Goal: Task Accomplishment & Management: Use online tool/utility

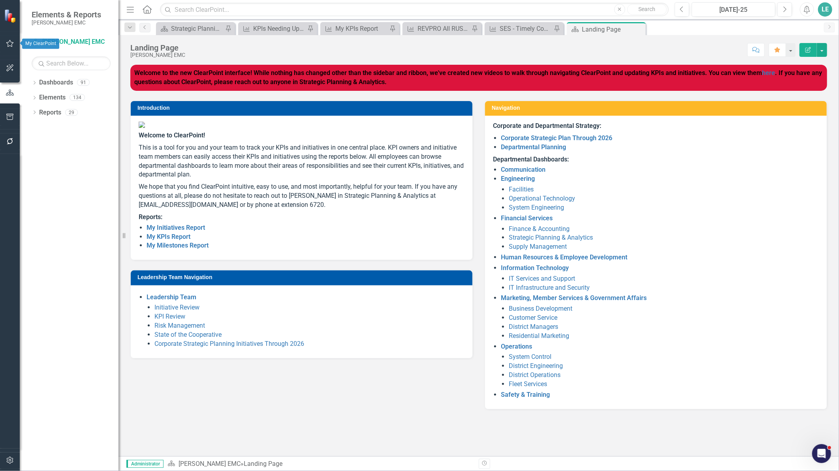
click at [4, 39] on button "button" at bounding box center [10, 44] width 18 height 17
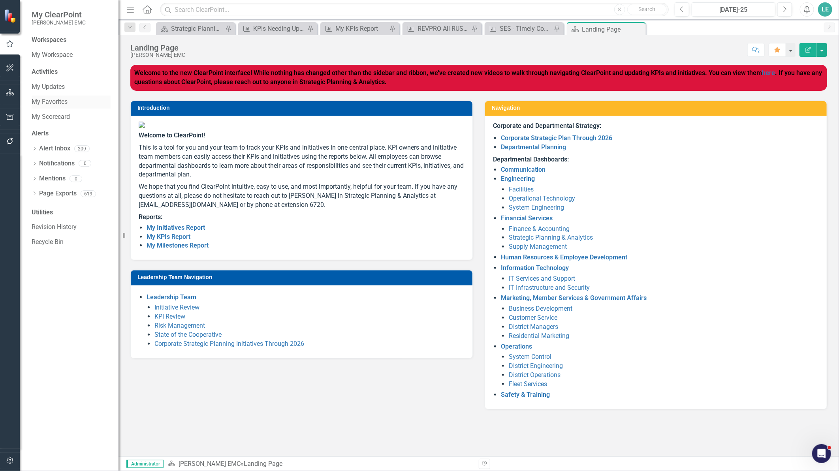
click at [48, 96] on div "My Favorites" at bounding box center [71, 102] width 79 height 13
click at [48, 98] on link "My Favorites" at bounding box center [71, 102] width 79 height 9
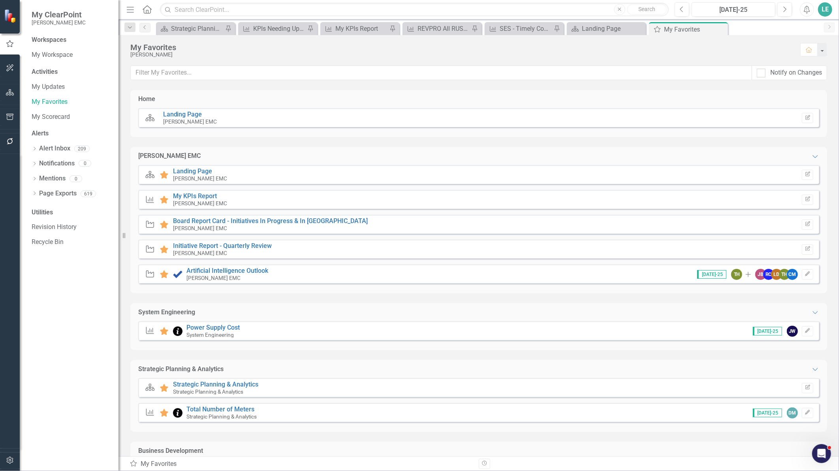
scroll to position [44, 0]
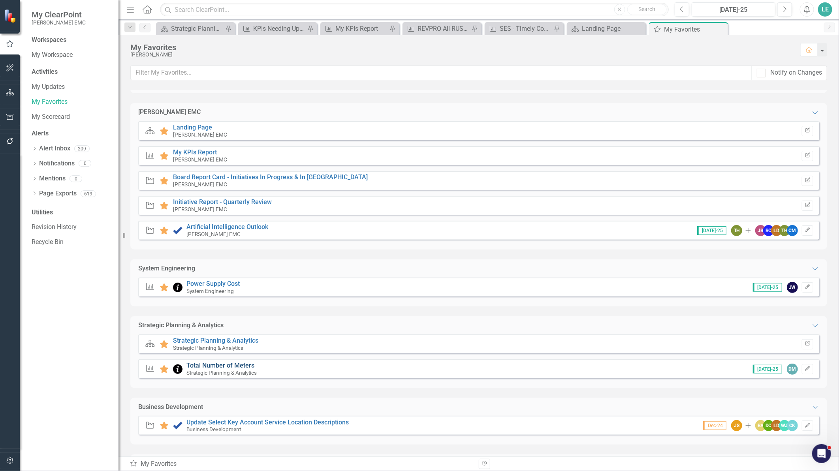
click at [226, 364] on link "Total Number of Meters" at bounding box center [221, 366] width 68 height 8
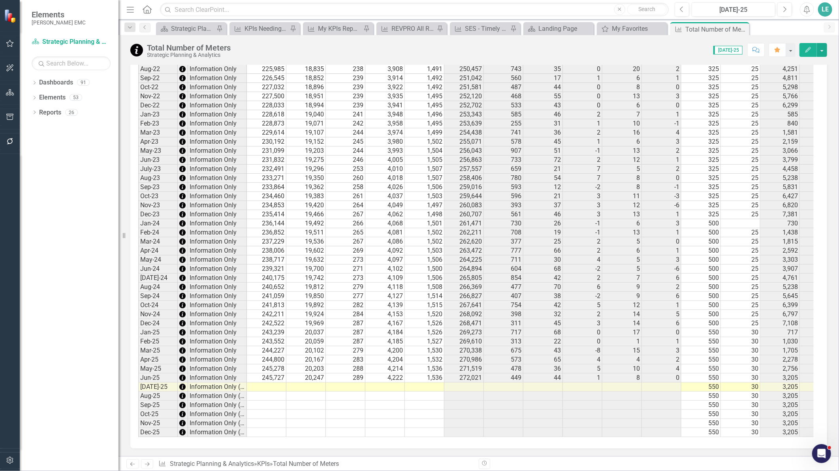
scroll to position [8, 0]
click at [272, 383] on td at bounding box center [267, 387] width 40 height 9
drag, startPoint x: 298, startPoint y: 425, endPoint x: 601, endPoint y: 244, distance: 352.1
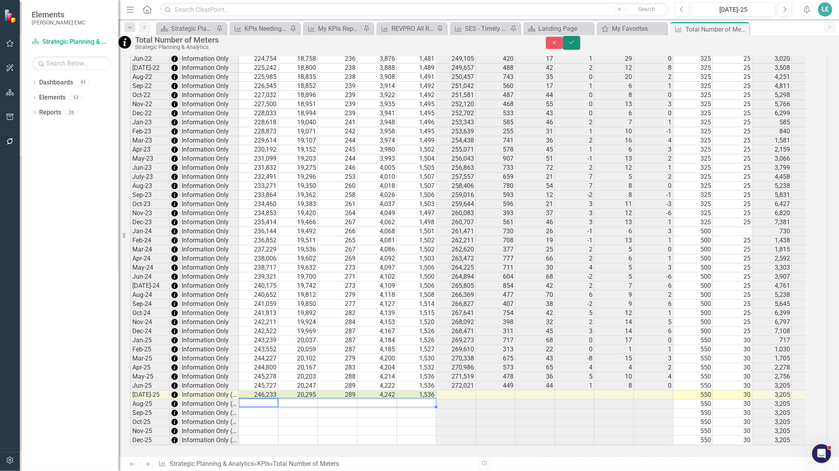
click at [575, 45] on icon "Save" at bounding box center [571, 43] width 7 height 6
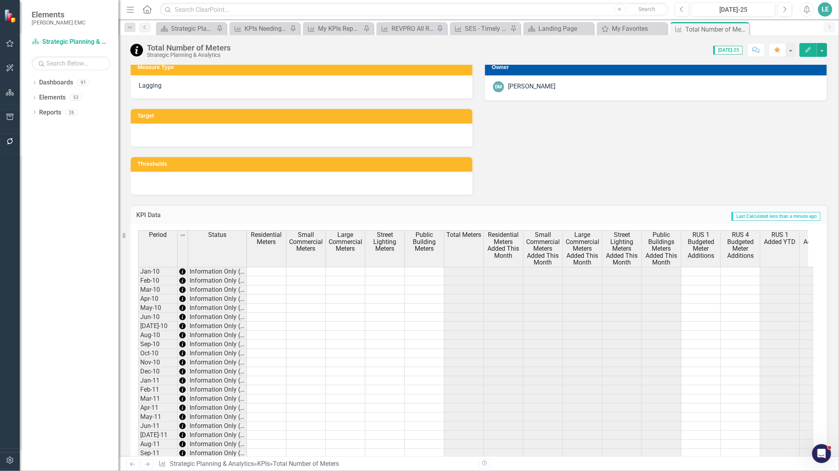
scroll to position [140, 0]
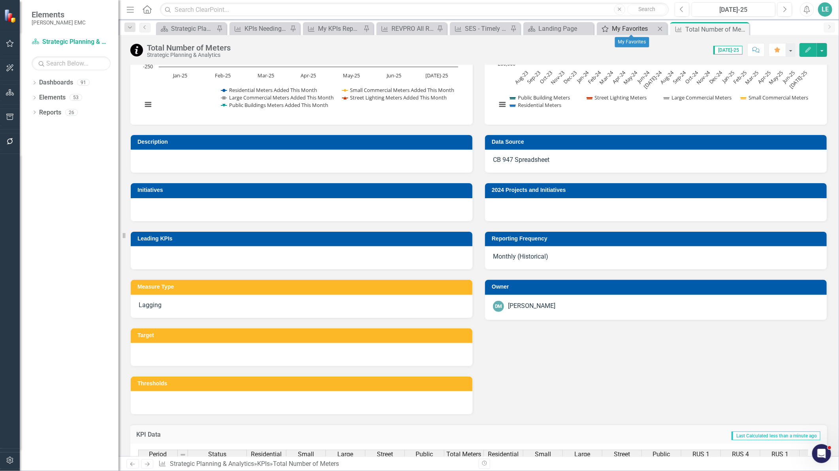
click at [624, 29] on div "My Favorites" at bounding box center [633, 29] width 43 height 10
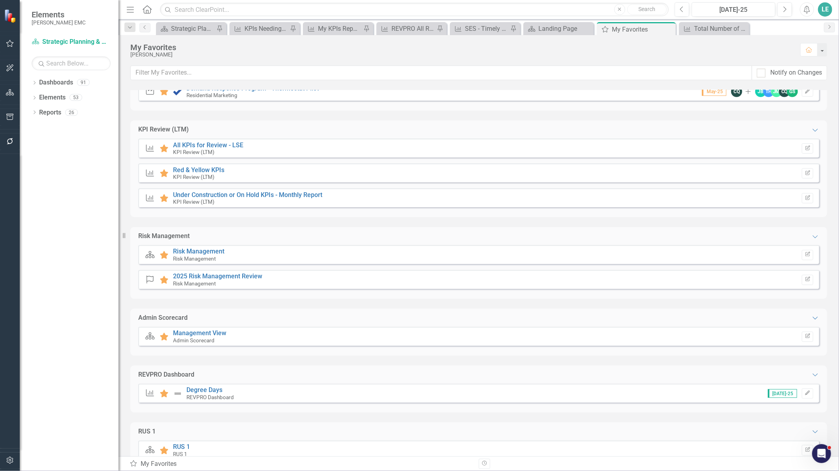
scroll to position [483, 0]
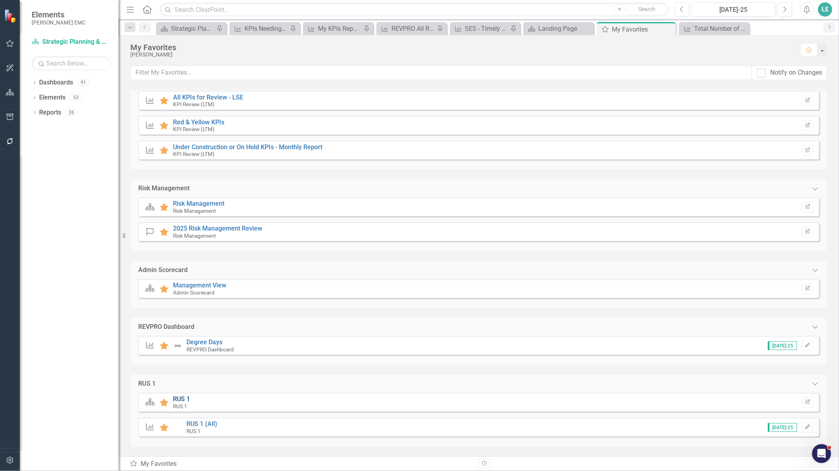
click at [184, 398] on link "RUS 1" at bounding box center [181, 400] width 17 height 8
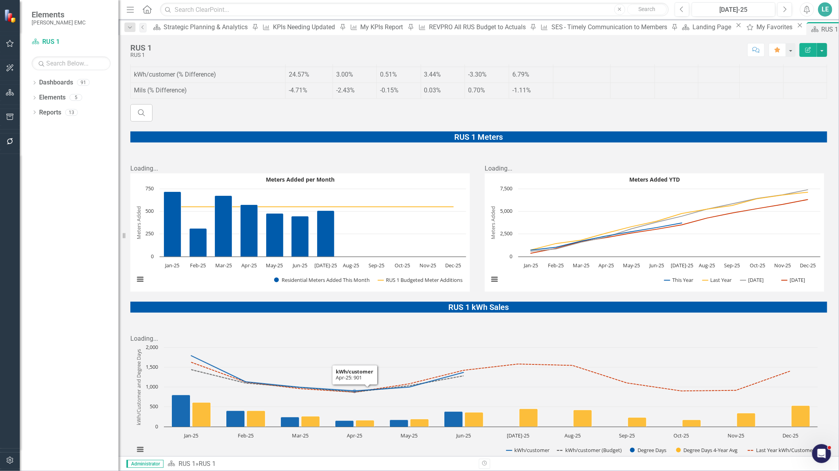
scroll to position [439, 0]
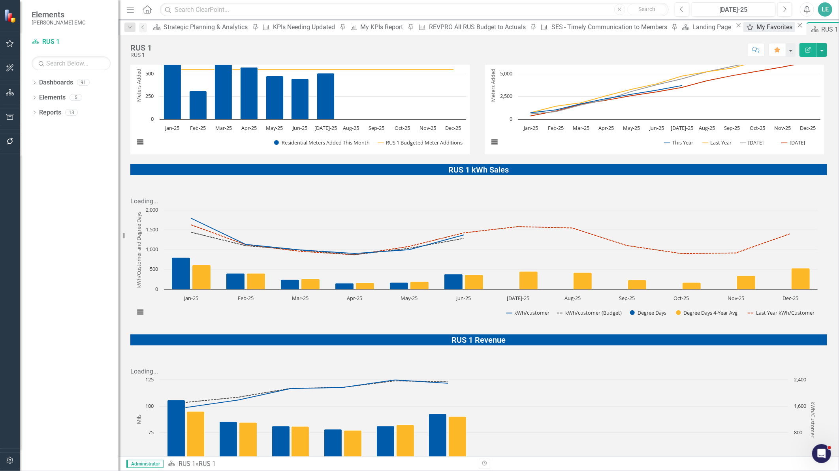
click at [757, 26] on div "My Favorites" at bounding box center [776, 27] width 38 height 10
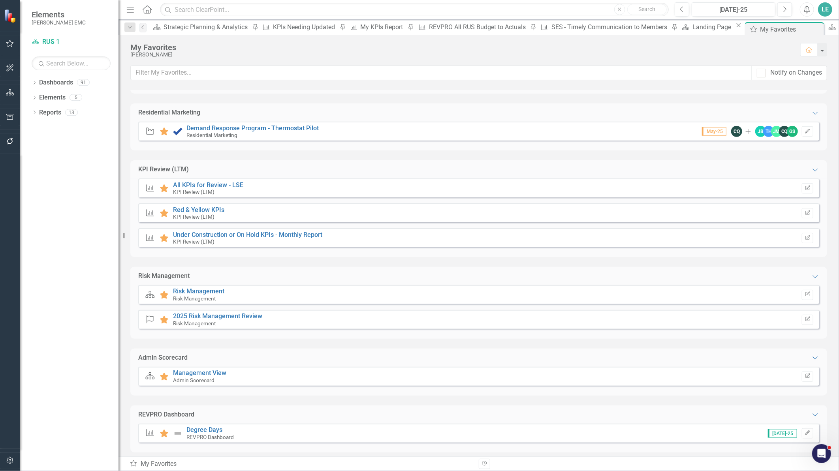
scroll to position [539, 0]
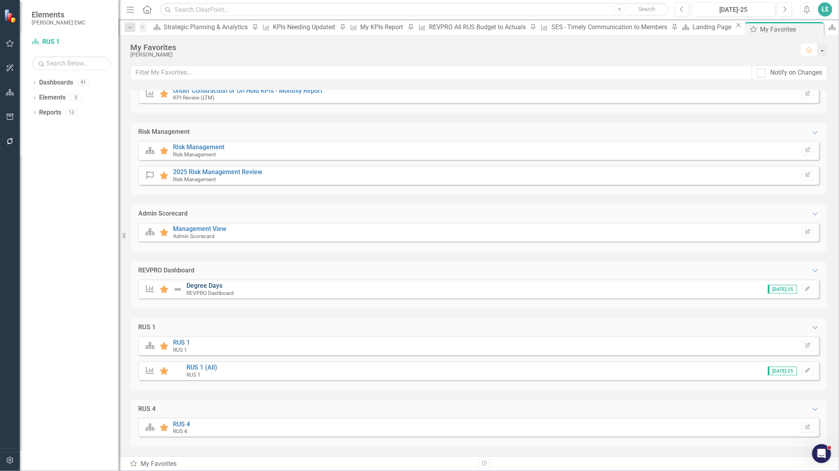
click at [206, 283] on link "Degree Days" at bounding box center [205, 286] width 36 height 8
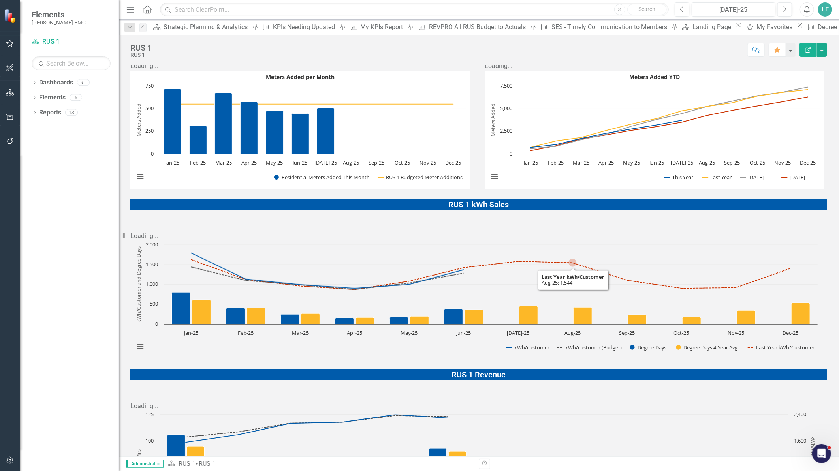
scroll to position [352, 0]
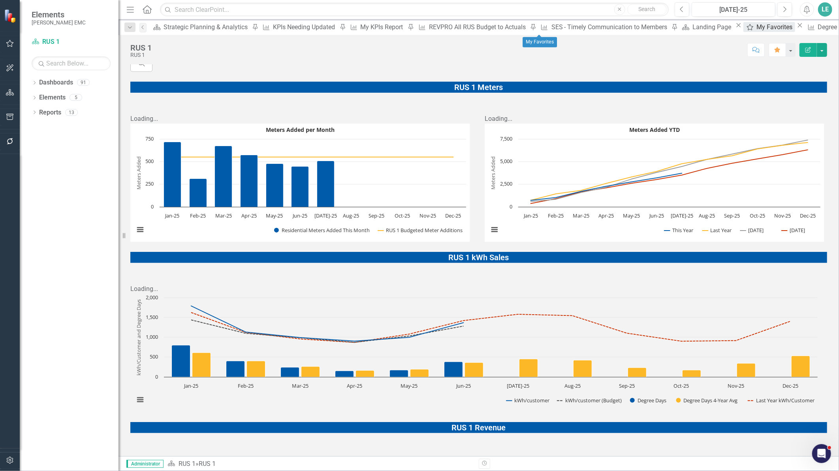
click at [757, 28] on div "My Favorites" at bounding box center [776, 27] width 38 height 10
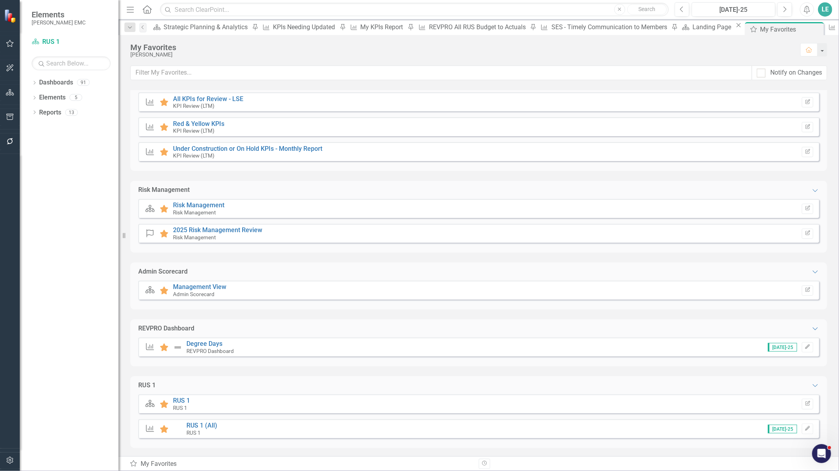
scroll to position [539, 0]
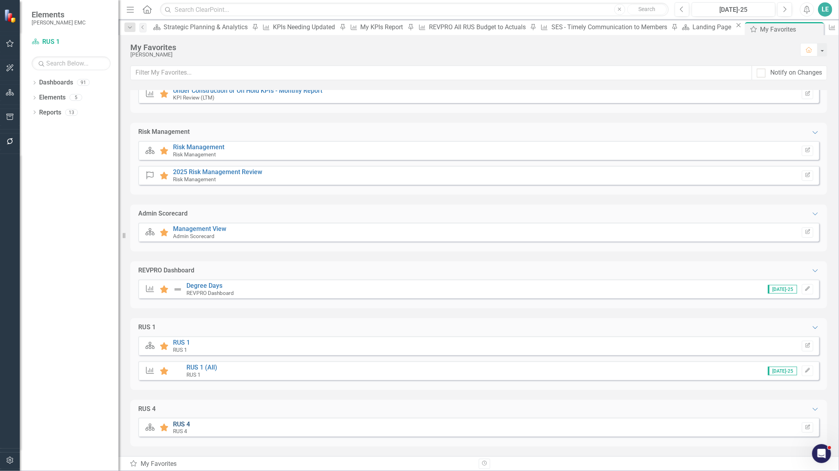
click at [186, 423] on link "RUS 4" at bounding box center [181, 425] width 17 height 8
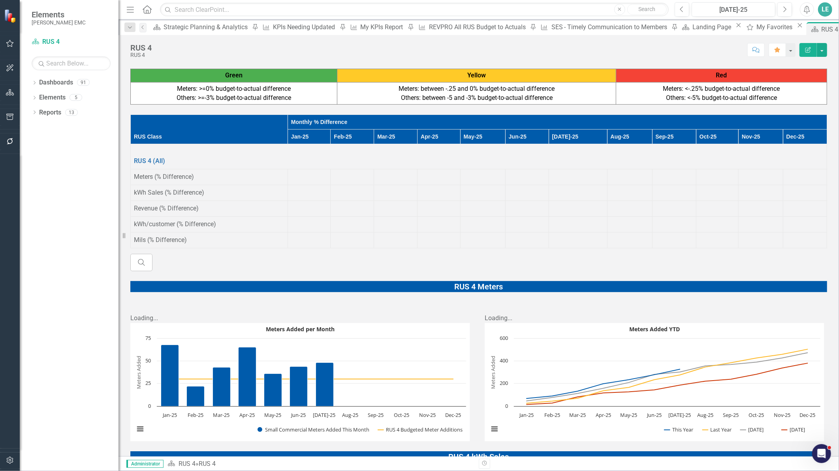
scroll to position [255, 0]
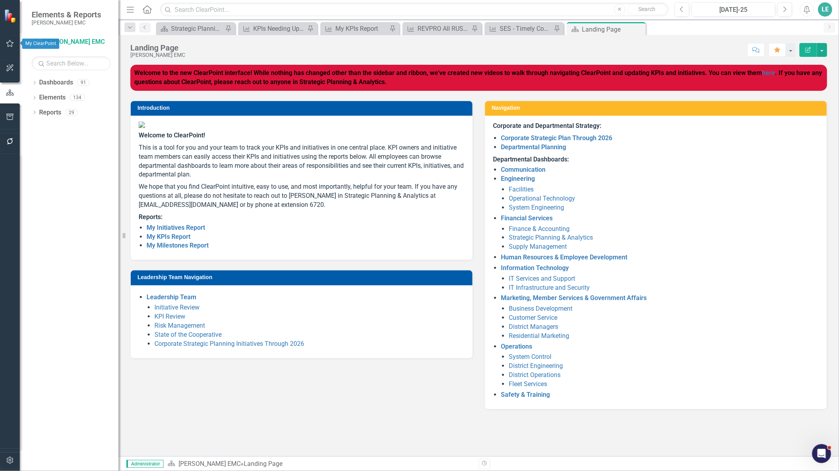
click at [14, 42] on button "button" at bounding box center [10, 44] width 18 height 17
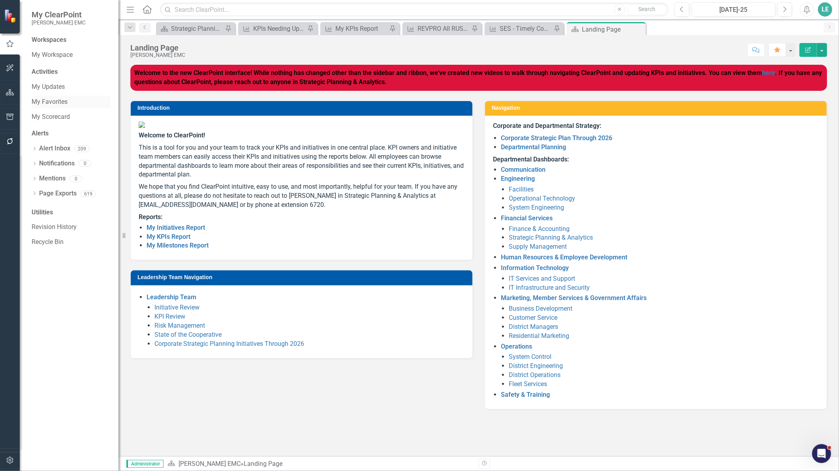
click at [57, 105] on link "My Favorites" at bounding box center [71, 102] width 79 height 9
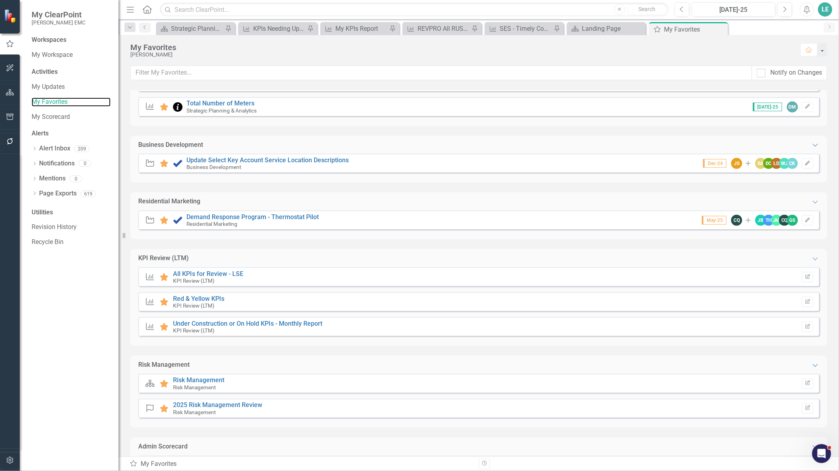
scroll to position [439, 0]
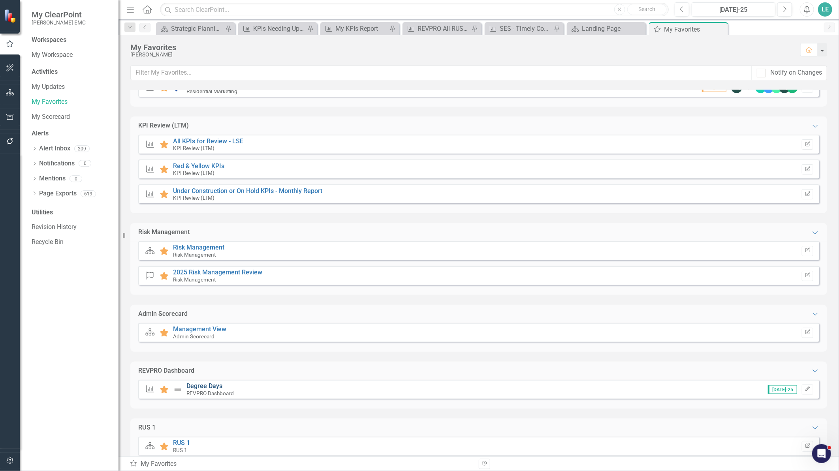
click at [216, 384] on link "Degree Days" at bounding box center [205, 386] width 36 height 8
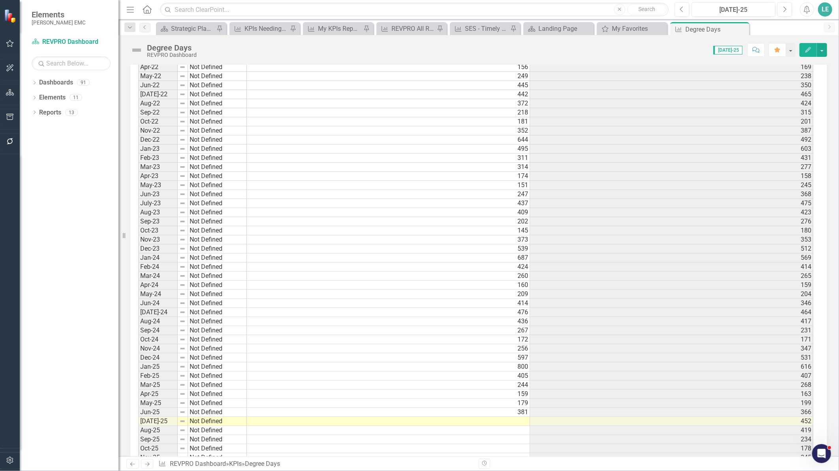
scroll to position [1993, 0]
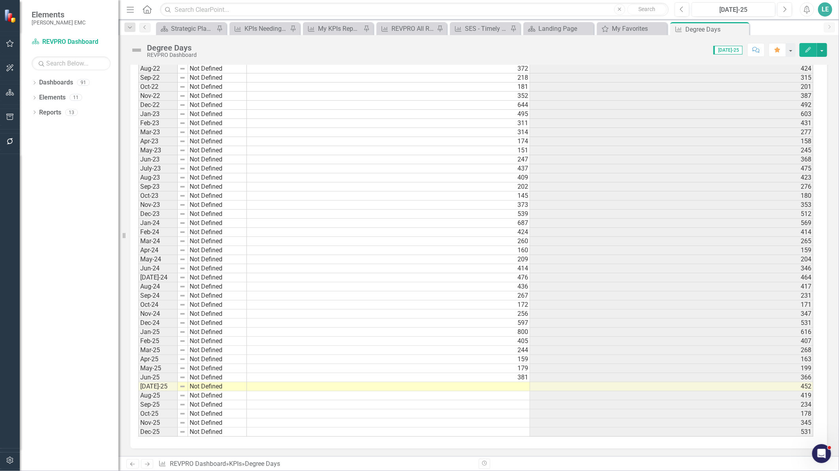
click at [512, 388] on td at bounding box center [388, 386] width 283 height 9
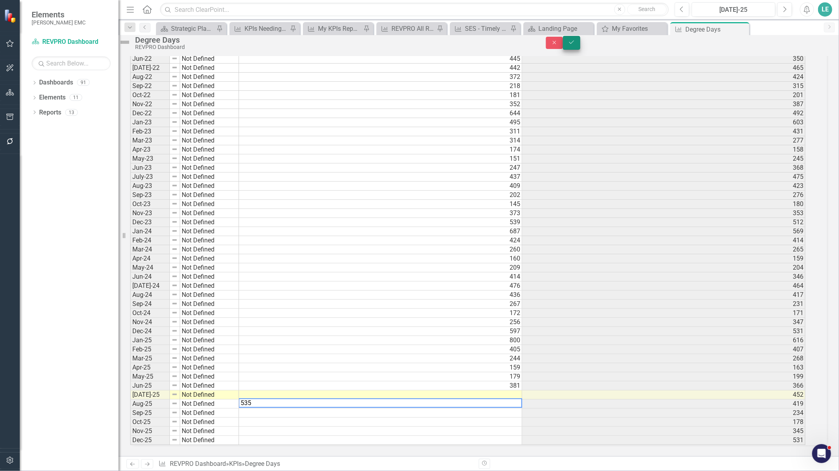
type textarea "535"
drag, startPoint x: 811, startPoint y: 47, endPoint x: 701, endPoint y: 385, distance: 355.1
click at [580, 47] on button "Save" at bounding box center [571, 43] width 17 height 14
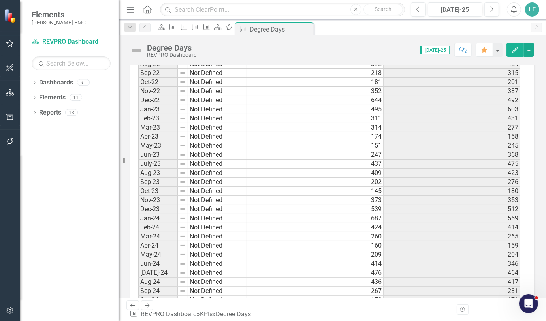
scroll to position [0, 0]
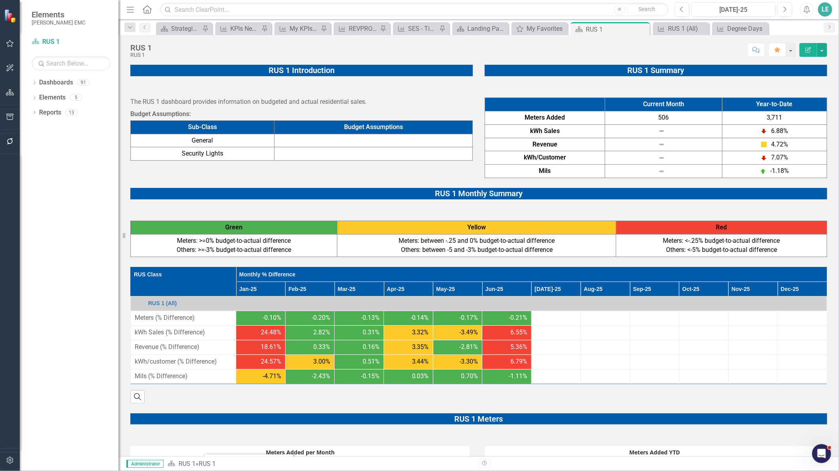
scroll to position [263, 0]
